Goal: Browse casually

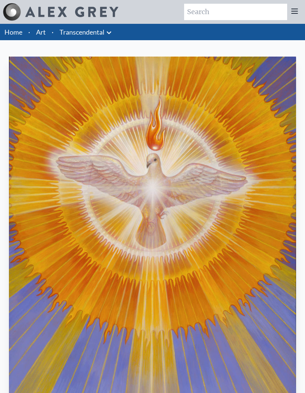
click at [107, 32] on icon at bounding box center [109, 32] width 4 height 3
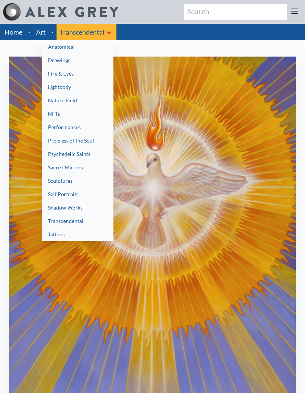
click at [68, 62] on link "Drawings" at bounding box center [77, 60] width 71 height 13
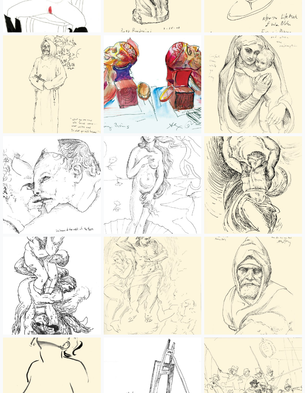
scroll to position [347, 0]
click at [173, 158] on img at bounding box center [153, 185] width 98 height 98
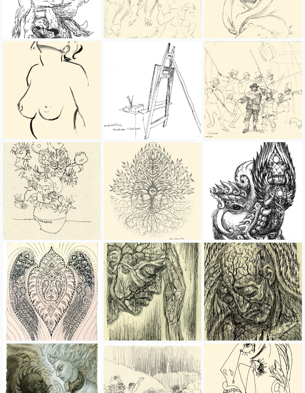
scroll to position [643, 0]
click at [164, 176] on img at bounding box center [153, 191] width 98 height 98
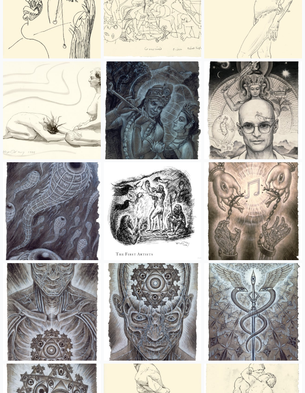
scroll to position [1126, 0]
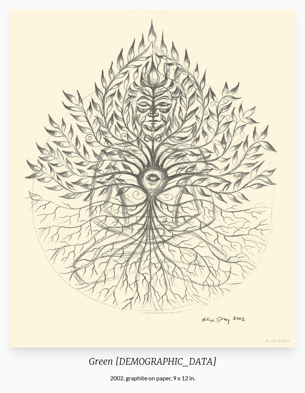
scroll to position [47, 0]
